Goal: Information Seeking & Learning: Find specific fact

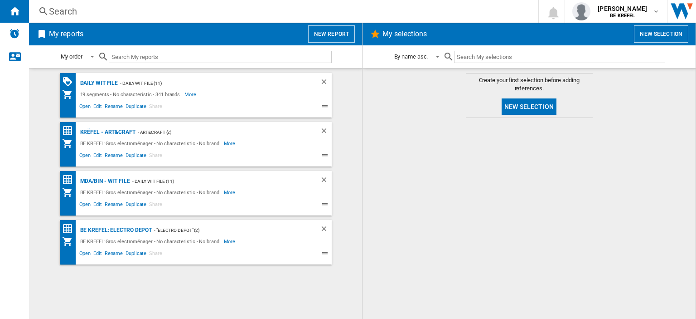
click at [129, 10] on div "Search" at bounding box center [282, 11] width 466 height 13
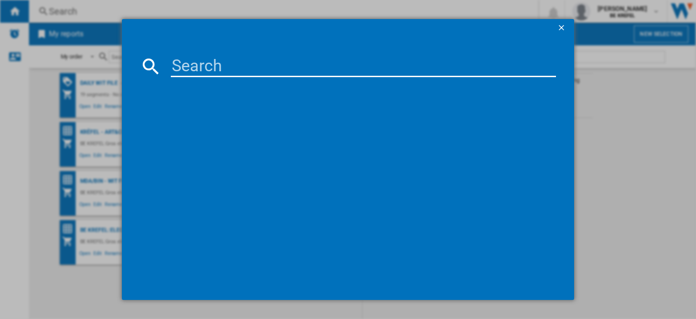
click at [198, 62] on input at bounding box center [363, 66] width 385 height 22
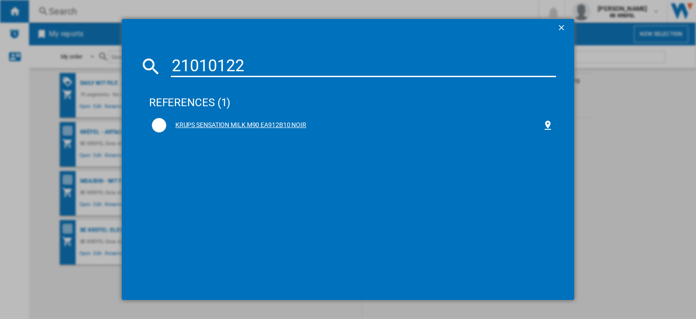
type input "21010122"
click at [210, 123] on div "KRUPS SENSATION MILK M90 EA912B10 NOIR" at bounding box center [354, 125] width 376 height 9
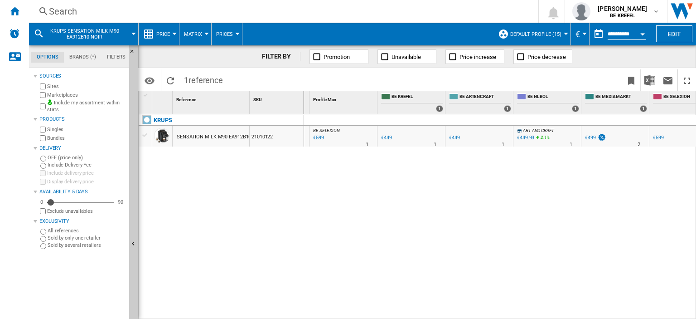
scroll to position [0, 129]
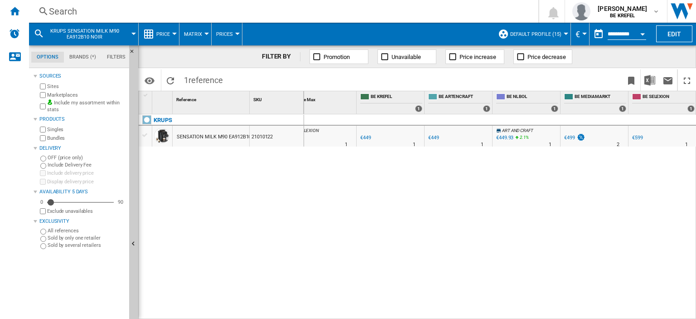
click at [504, 139] on div "€449.93" at bounding box center [504, 138] width 17 height 6
